Goal: Transaction & Acquisition: Purchase product/service

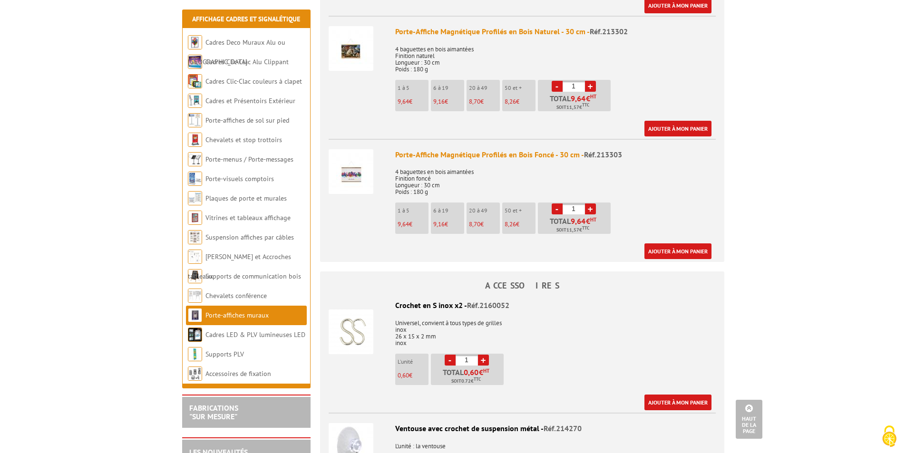
scroll to position [856, 0]
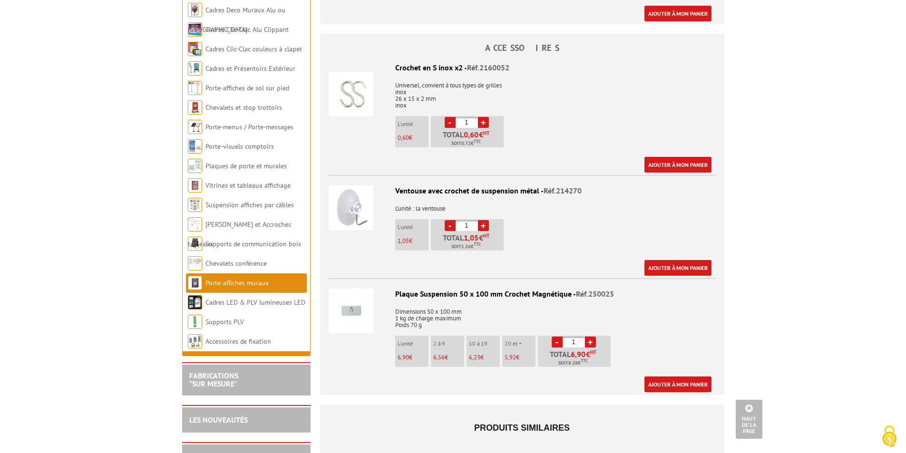
click at [350, 299] on img at bounding box center [351, 311] width 45 height 45
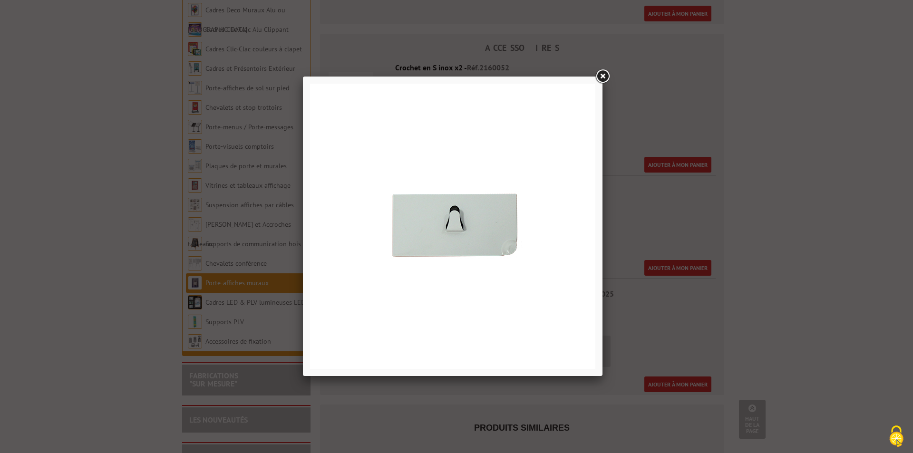
click at [601, 76] on link at bounding box center [602, 76] width 17 height 17
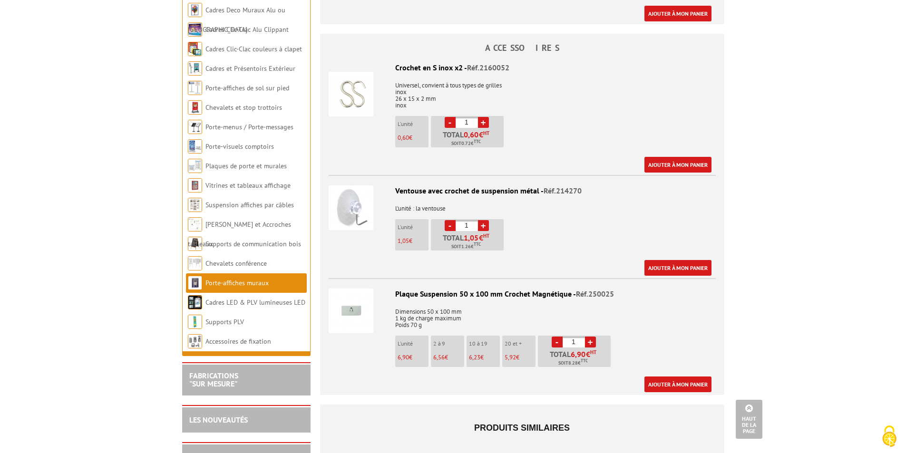
click at [352, 206] on img at bounding box center [351, 208] width 45 height 45
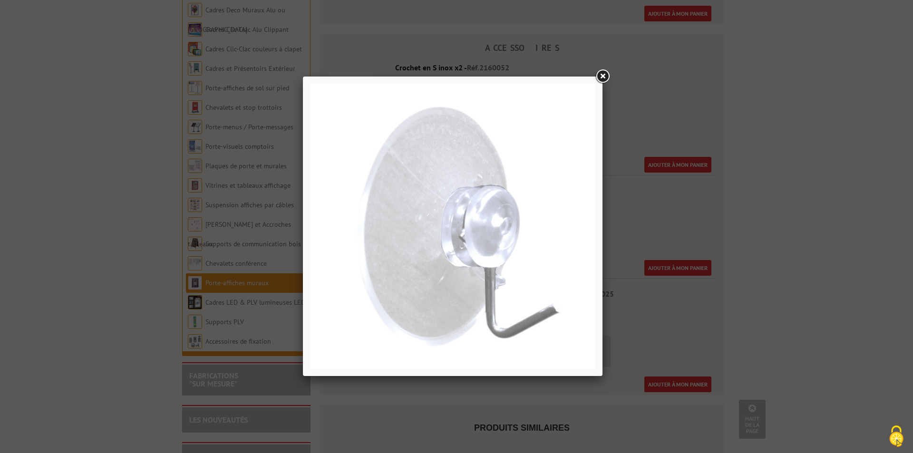
click at [603, 73] on link at bounding box center [602, 76] width 17 height 17
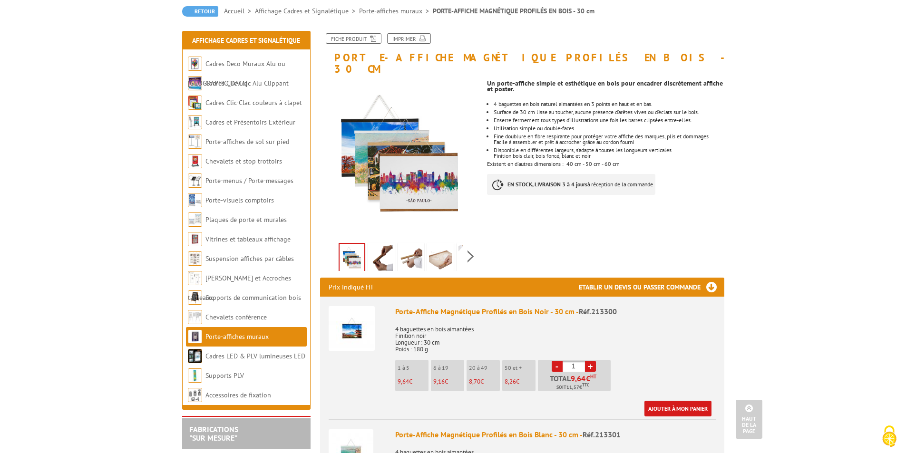
scroll to position [0, 0]
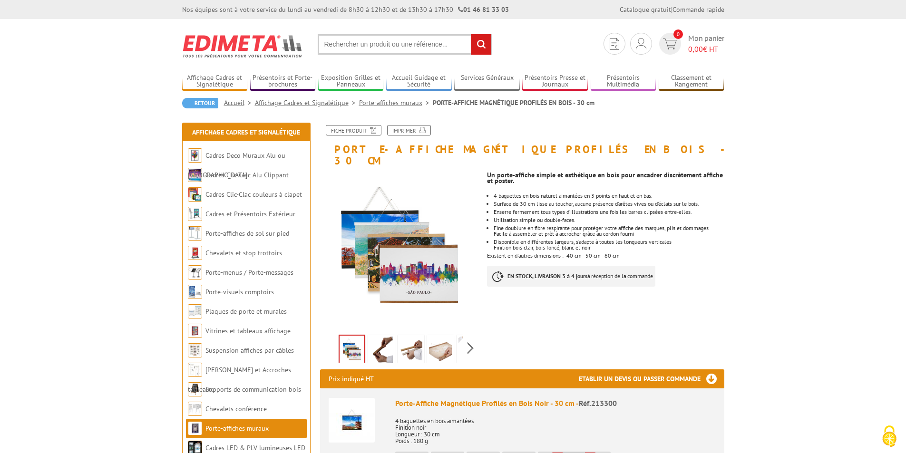
click at [378, 337] on img at bounding box center [381, 351] width 23 height 29
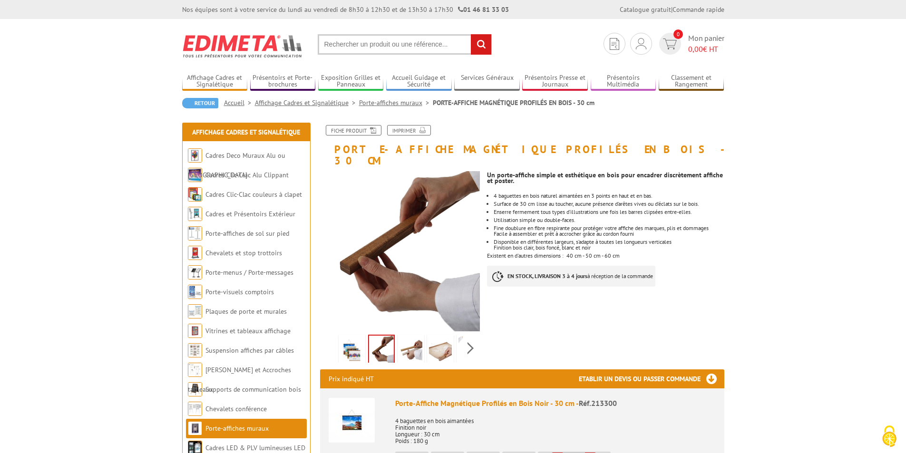
click at [408, 340] on img at bounding box center [411, 351] width 23 height 29
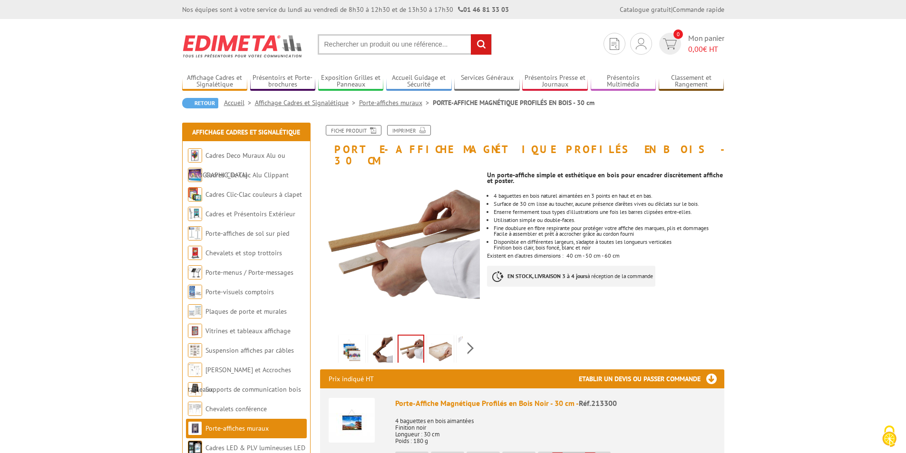
click at [385, 340] on img at bounding box center [381, 351] width 23 height 29
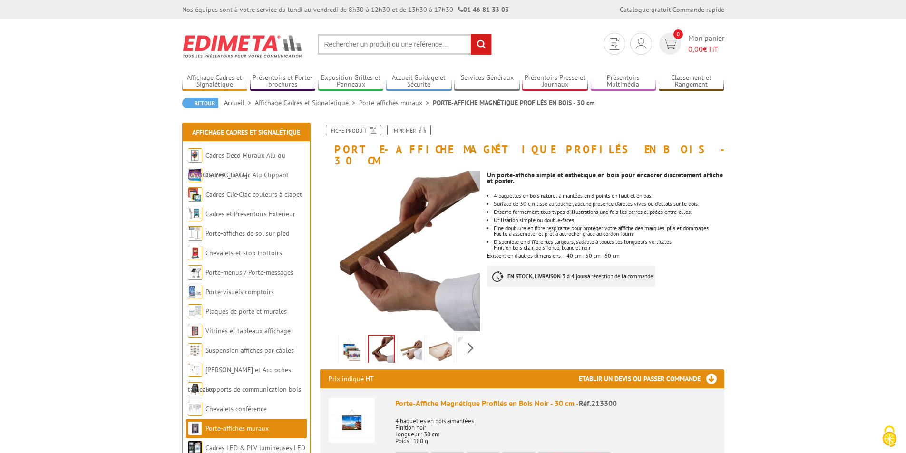
click at [410, 337] on img at bounding box center [411, 351] width 23 height 29
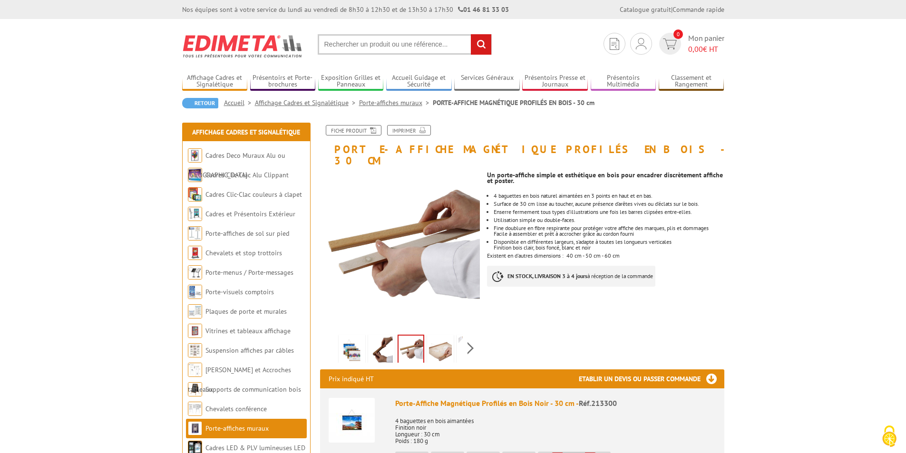
click at [444, 337] on img at bounding box center [440, 351] width 23 height 29
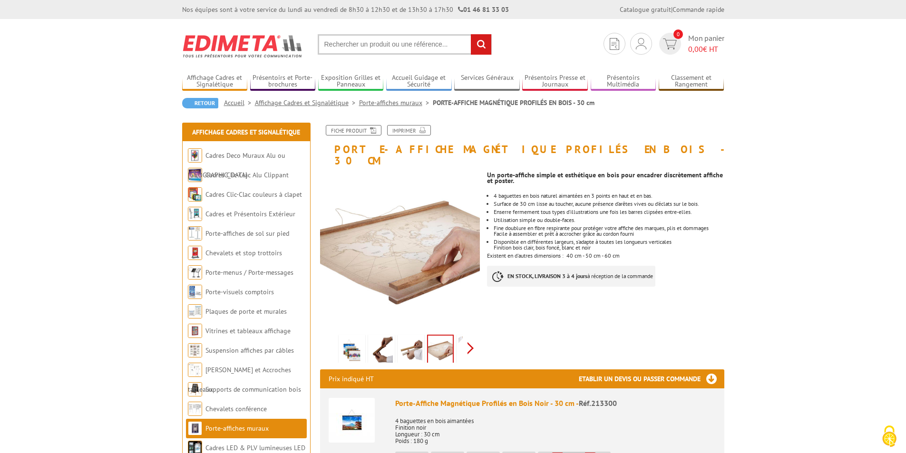
click at [472, 336] on div "Previous Next" at bounding box center [400, 348] width 160 height 33
click at [444, 340] on img at bounding box center [448, 351] width 23 height 29
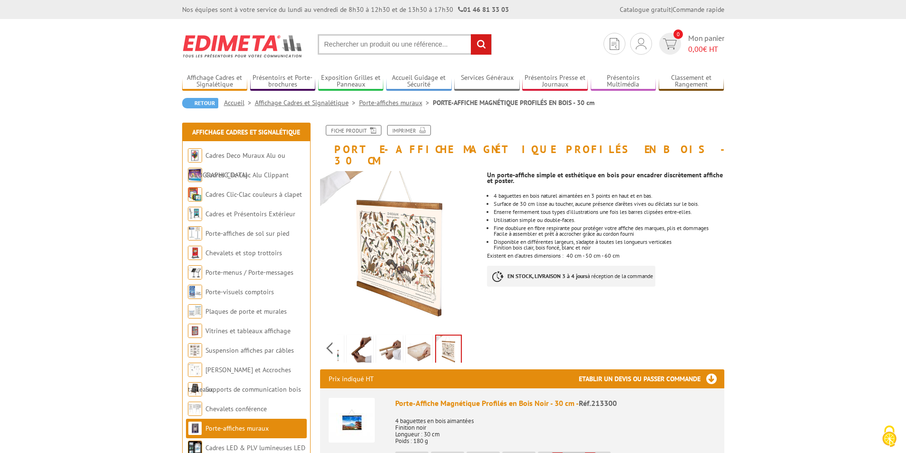
click at [385, 337] on img at bounding box center [389, 351] width 23 height 29
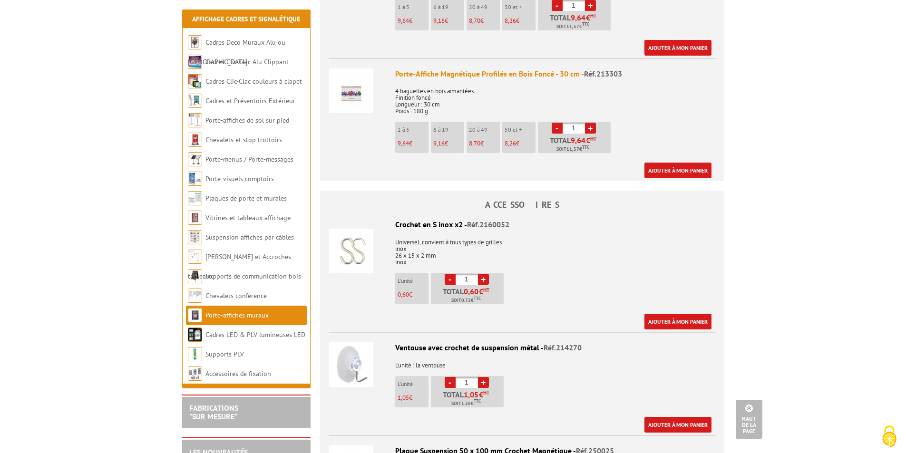
scroll to position [856, 0]
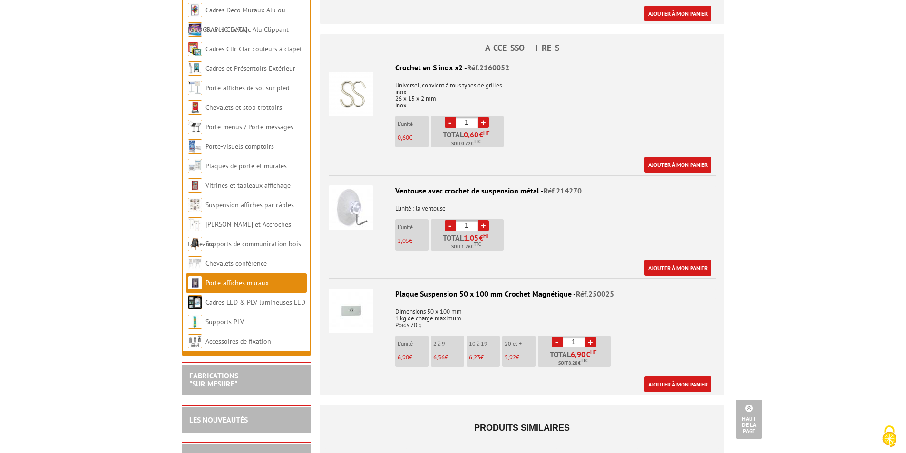
click at [355, 295] on img at bounding box center [351, 311] width 45 height 45
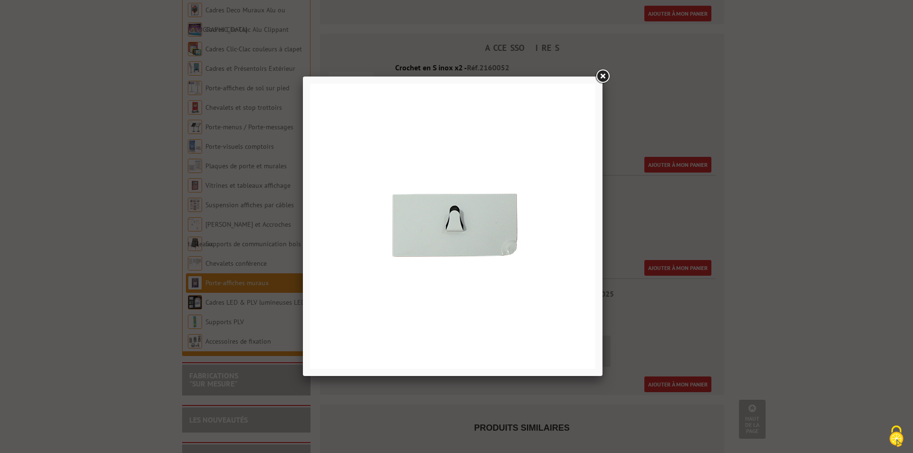
click at [604, 73] on link at bounding box center [602, 76] width 17 height 17
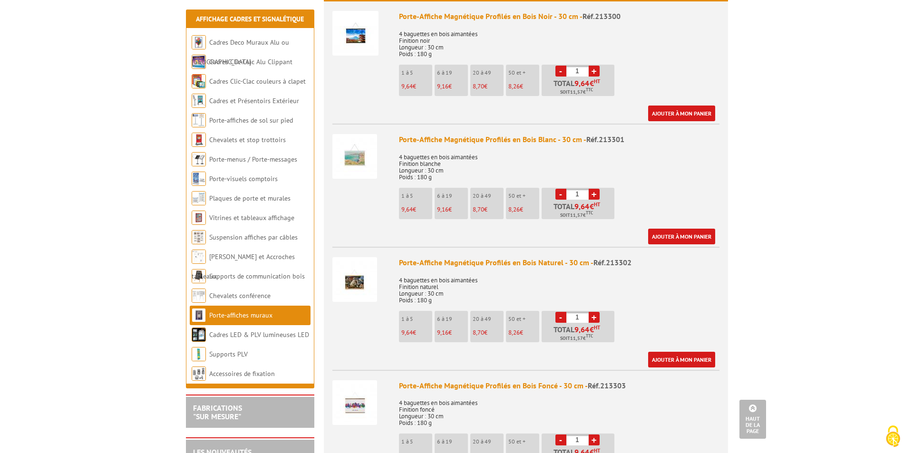
scroll to position [381, 0]
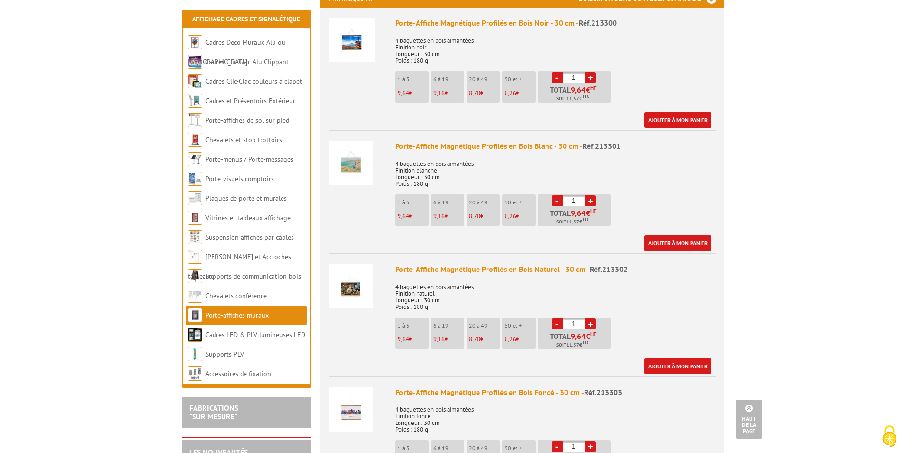
click at [592, 196] on link "+" at bounding box center [590, 201] width 11 height 11
type input "3"
click at [667, 236] on link "Ajouter à mon panier" at bounding box center [678, 244] width 67 height 16
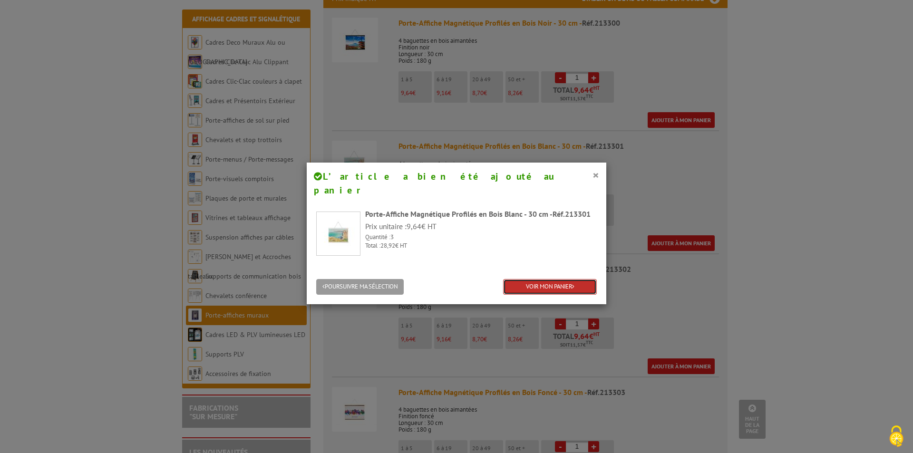
click at [552, 279] on link "VOIR MON PANIER" at bounding box center [550, 287] width 94 height 16
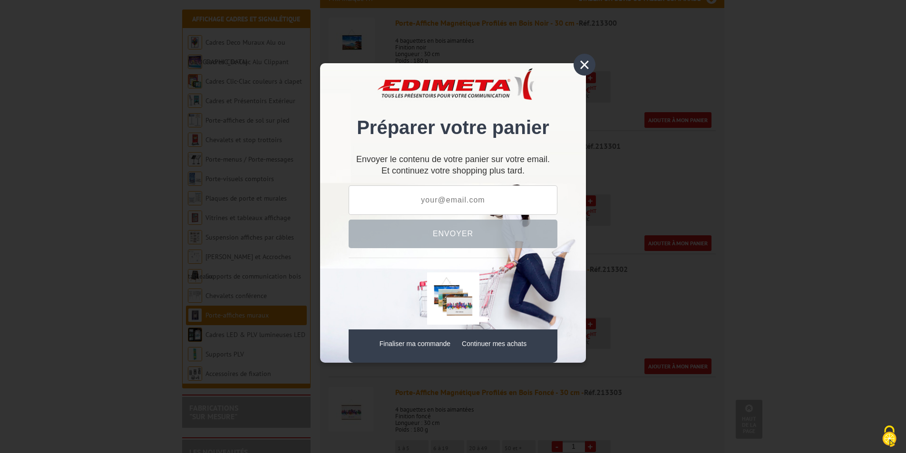
click at [588, 62] on div "×" at bounding box center [585, 65] width 22 height 22
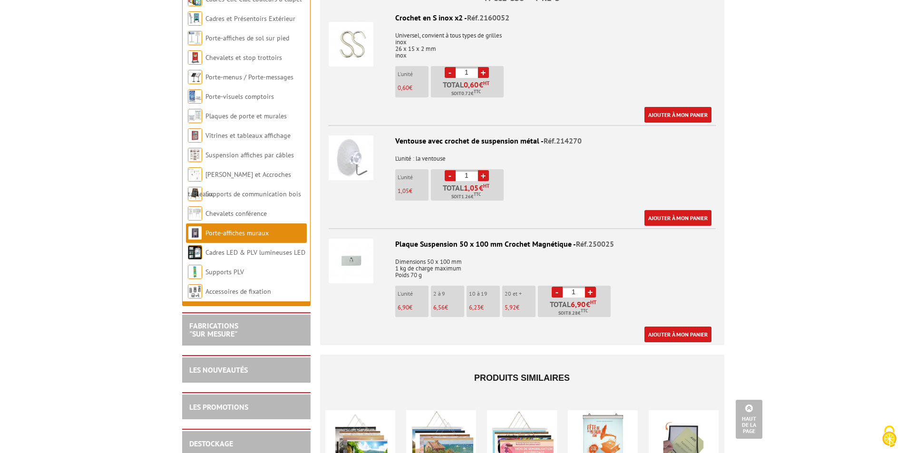
scroll to position [904, 0]
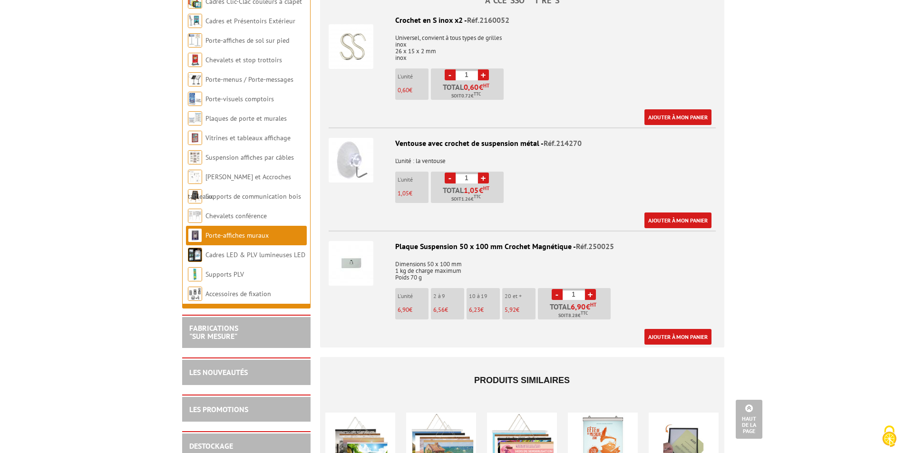
click at [356, 145] on img at bounding box center [351, 160] width 45 height 45
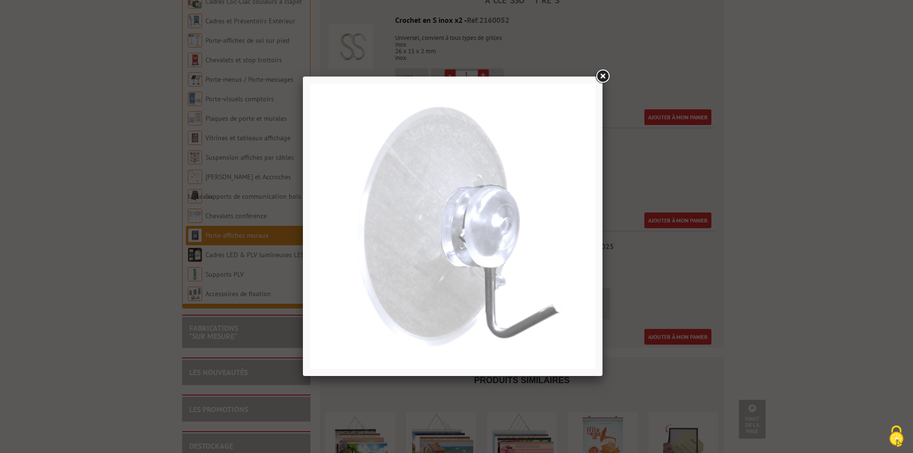
click at [604, 73] on link at bounding box center [602, 76] width 17 height 17
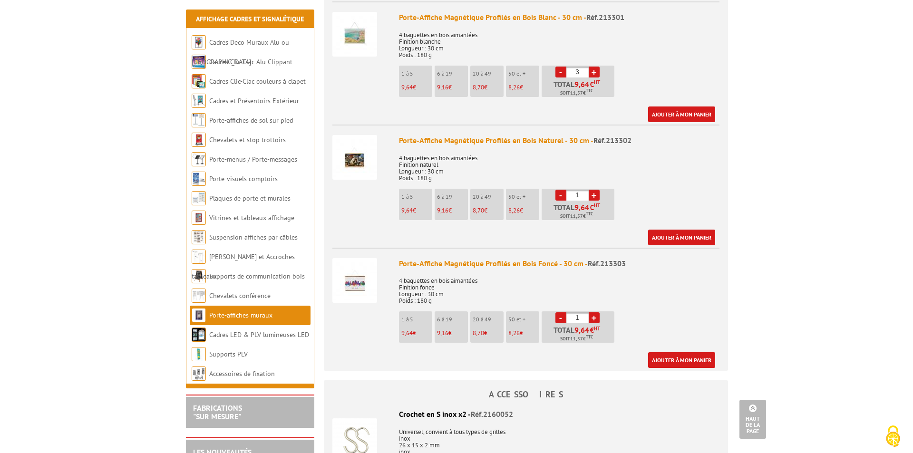
scroll to position [428, 0]
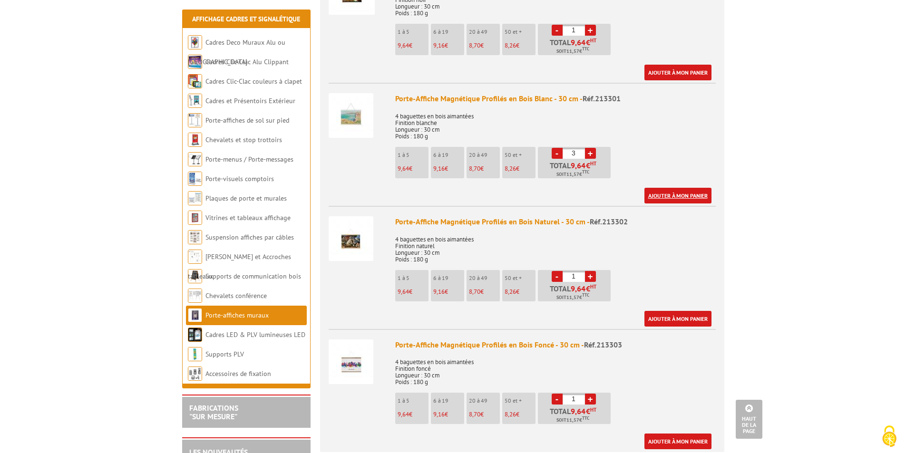
click at [689, 188] on link "Ajouter à mon panier" at bounding box center [678, 196] width 67 height 16
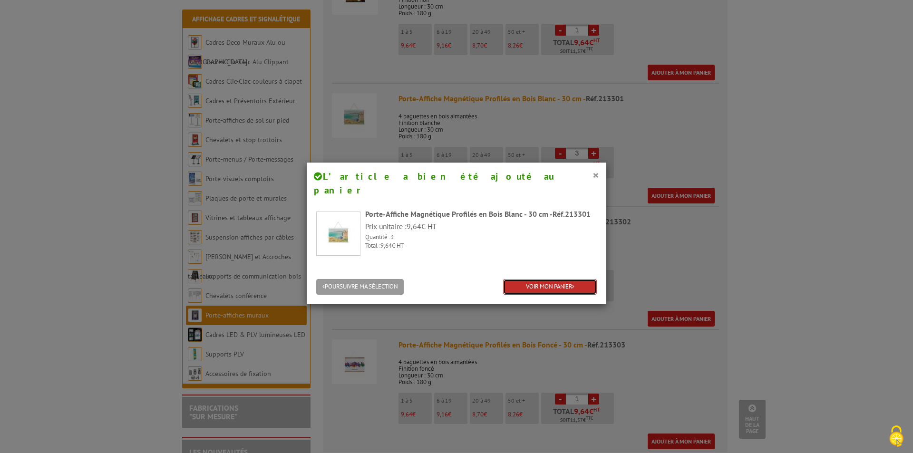
click at [543, 279] on link "VOIR MON PANIER" at bounding box center [550, 287] width 94 height 16
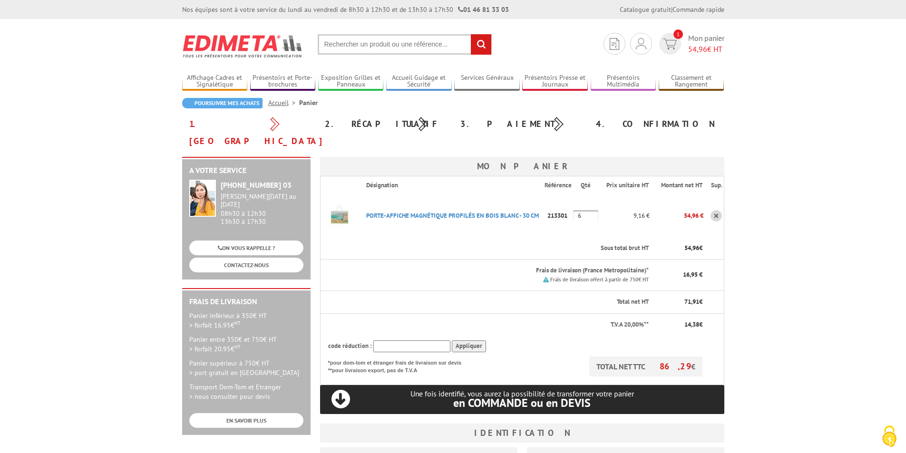
drag, startPoint x: 585, startPoint y: 199, endPoint x: 553, endPoint y: 182, distance: 36.6
click at [556, 195] on tr "PORTE-AFFICHE MAGNéTIQUE PROFILéS EN BOIS BLANC - 30 CM Code promo non activabl…" at bounding box center [522, 216] width 404 height 43
type input "3"
click at [484, 275] on div "Frais de livraison offert à partir de 750€ HT" at bounding box center [507, 279] width 283 height 9
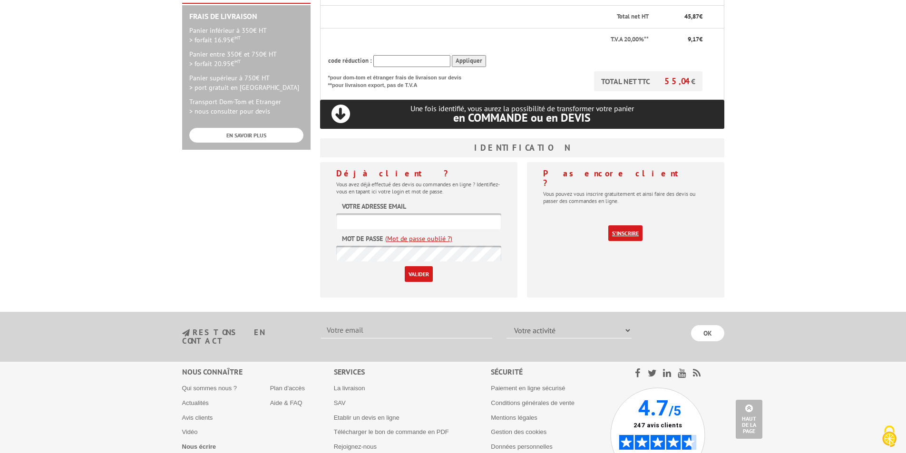
click at [621, 226] on link "S'inscrire" at bounding box center [626, 234] width 34 height 16
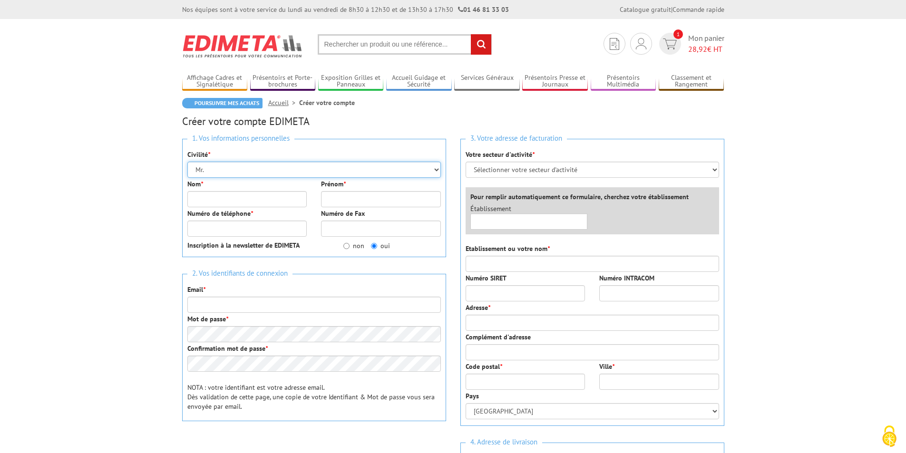
click at [222, 170] on select "Mr. Mme. Mlle." at bounding box center [314, 170] width 254 height 16
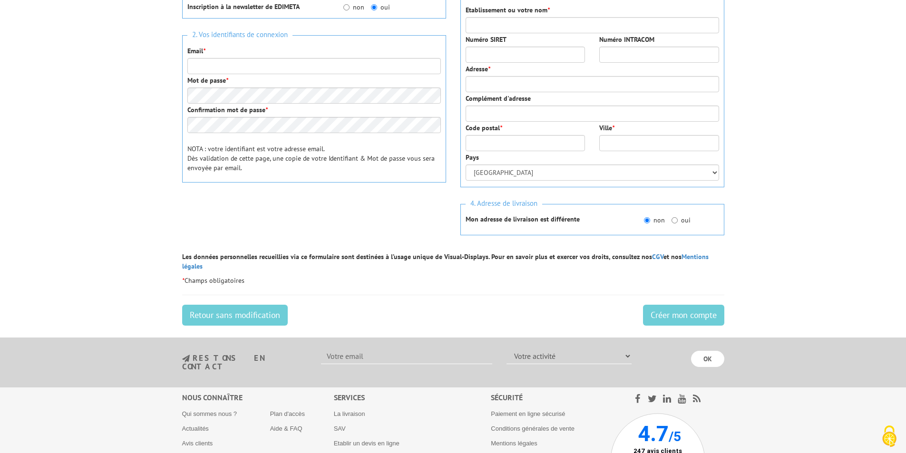
scroll to position [326, 0]
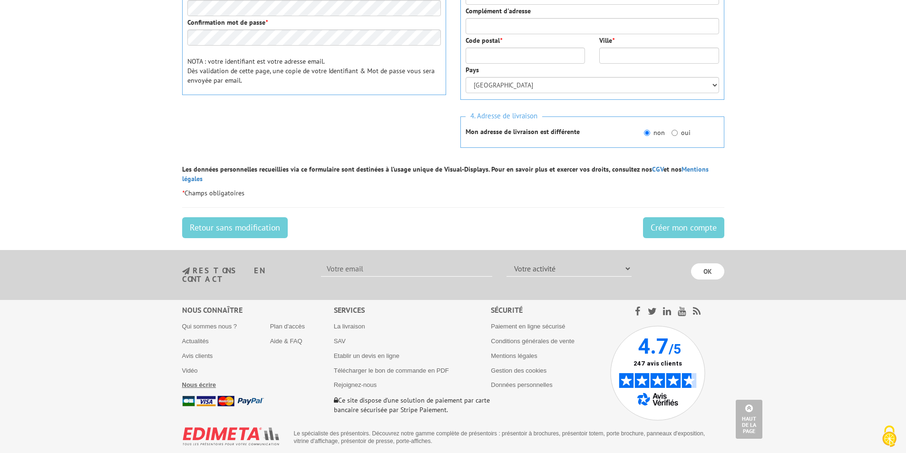
click at [204, 382] on b "Nous écrire" at bounding box center [199, 385] width 34 height 7
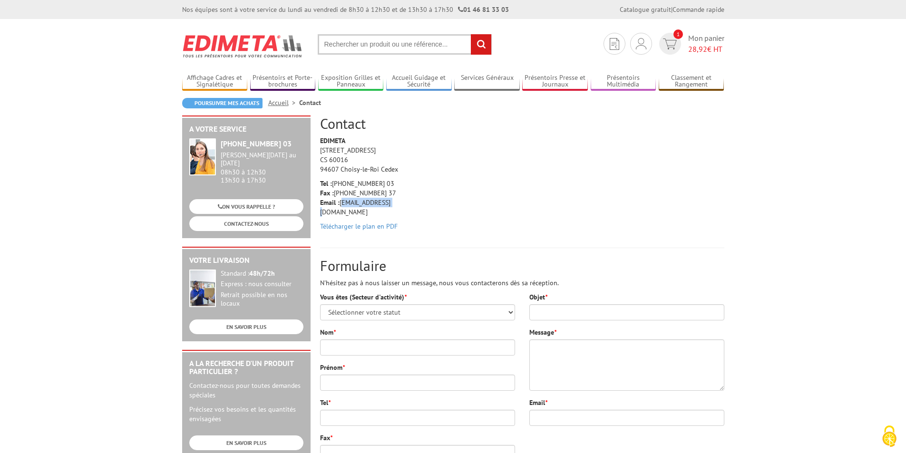
drag, startPoint x: 397, startPoint y: 201, endPoint x: 342, endPoint y: 203, distance: 55.7
click at [342, 203] on p "Tel : +33 (0)1 46 81 33 03 Fax : +33 (0)1 45 73 24 37 Email : info@edimeta.fr" at bounding box center [365, 198] width 90 height 38
copy p "info@edimeta.fr"
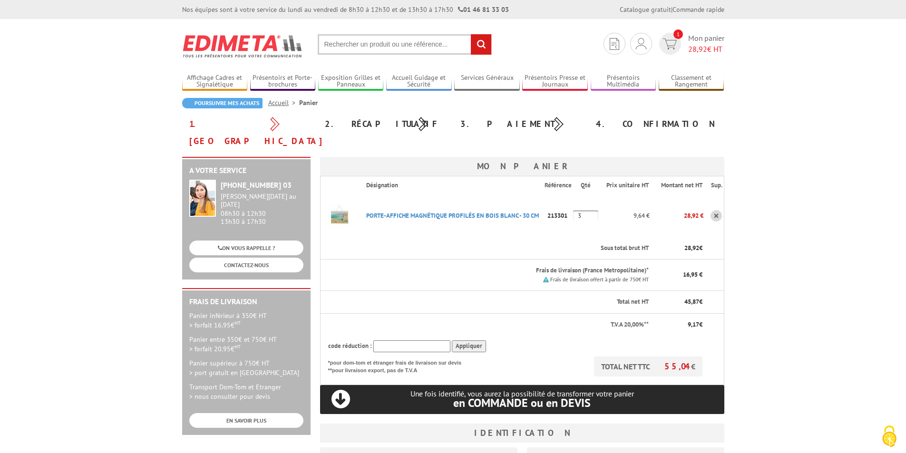
drag, startPoint x: 570, startPoint y: 197, endPoint x: 356, endPoint y: 200, distance: 214.1
click at [356, 200] on tr "PORTE-AFFICHE MAGNéTIQUE PROFILéS EN BOIS BLANC - 30 CM Code promo non activabl…" at bounding box center [522, 216] width 404 height 43
copy tr "PORTE-AFFICHE MAGNéTIQUE PROFILéS EN BOIS BLANC - 30 CM Code promo non activabl…"
